Goal: Transaction & Acquisition: Obtain resource

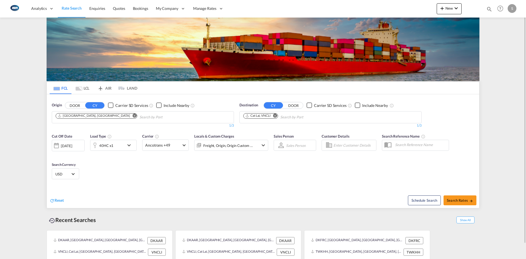
click at [85, 87] on md-tab-item "LCL" at bounding box center [82, 88] width 22 height 12
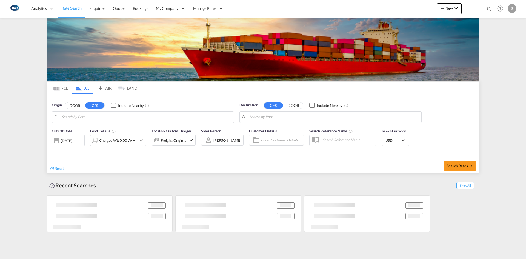
click at [77, 118] on input "Search by Port" at bounding box center [146, 117] width 169 height 8
type input "DK-8800, [GEOGRAPHIC_DATA], [GEOGRAPHIC_DATA]"
type input "[PERSON_NAME], CLSCL"
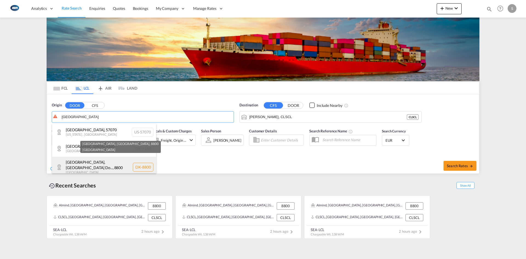
click at [101, 162] on div "Viborg, Viborg Do... , 8800 Denmark DK-8800" at bounding box center [104, 167] width 104 height 21
type input "DK-8800, [GEOGRAPHIC_DATA], [GEOGRAPHIC_DATA]"
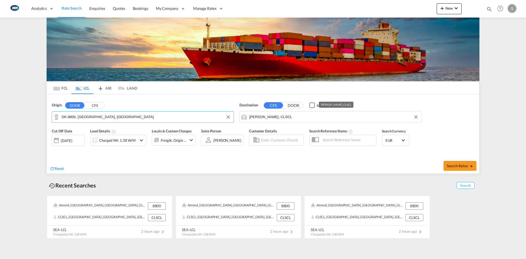
click at [282, 117] on input "[PERSON_NAME], CLSCL" at bounding box center [333, 117] width 169 height 8
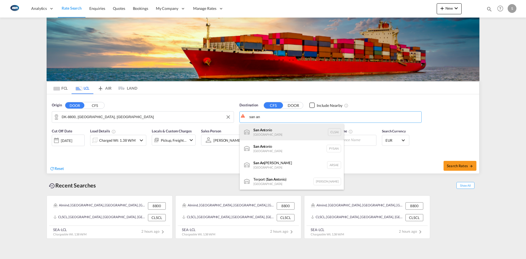
click at [279, 130] on div "San An tonio Chile CLSAI" at bounding box center [292, 132] width 104 height 16
type input "San Antonio, CLSAI"
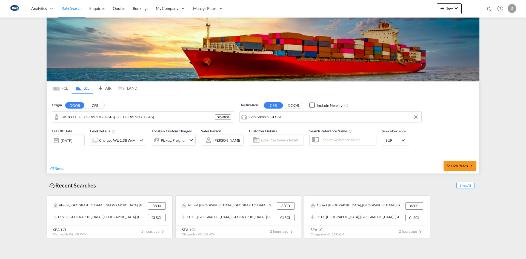
click at [128, 107] on div "Origin DOOR CFS" at bounding box center [143, 104] width 182 height 5
click at [491, 95] on md-content "Analytics Reports Dashboard Rate Search Enquiries Quotes Bookings" at bounding box center [263, 129] width 526 height 259
